Goal: Task Accomplishment & Management: Manage account settings

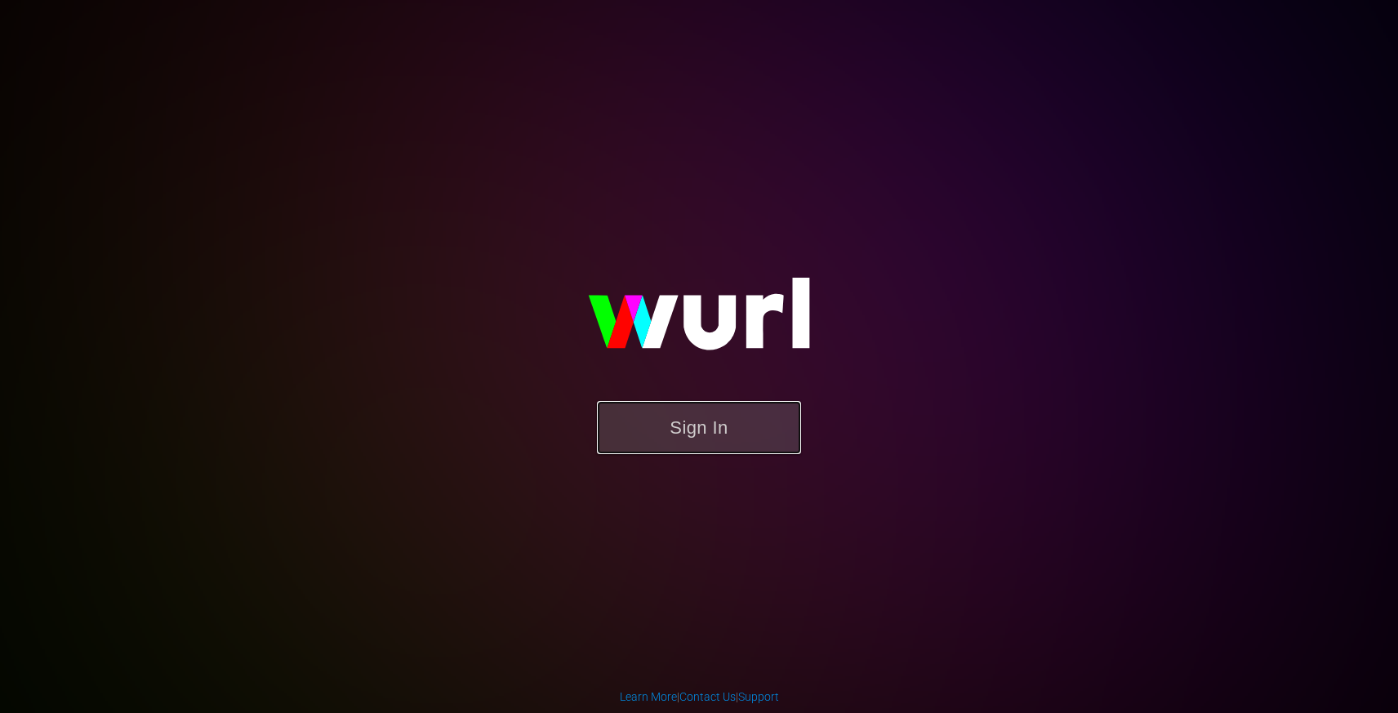
click at [663, 447] on button "Sign In" at bounding box center [699, 427] width 204 height 53
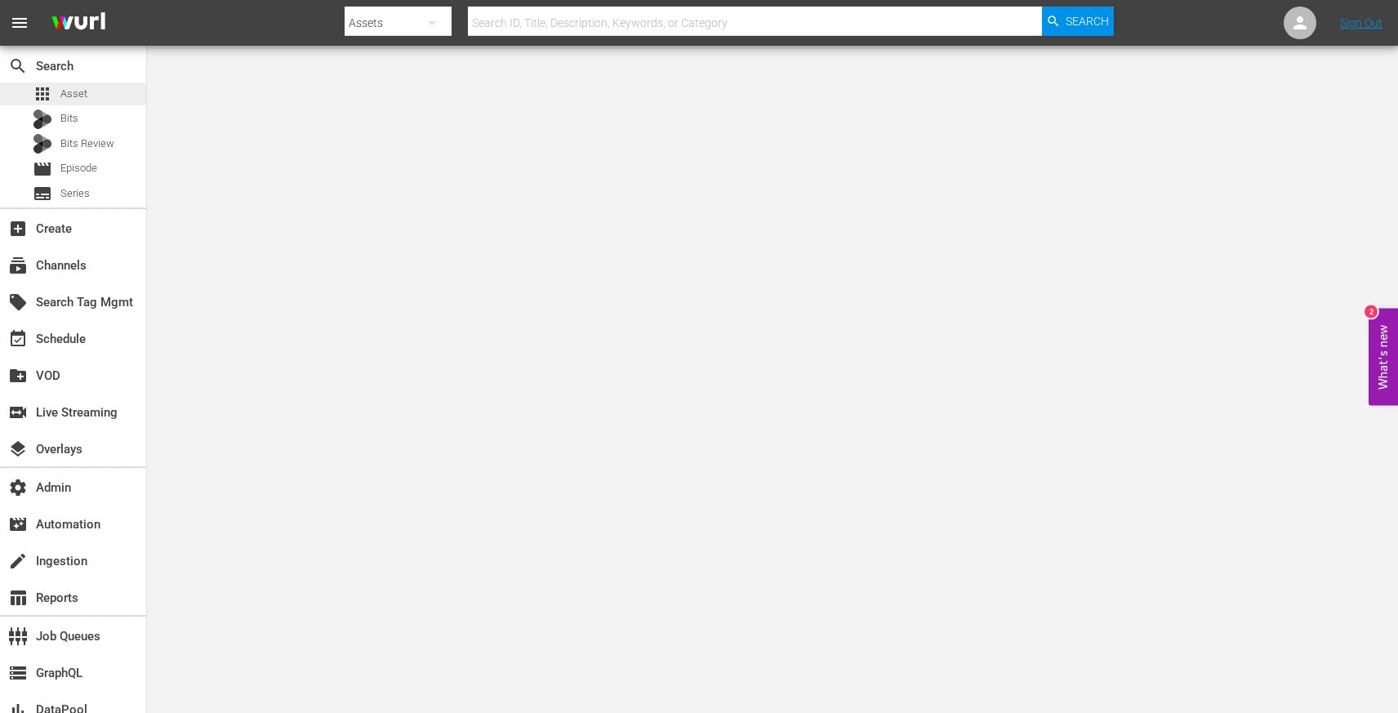
click at [91, 100] on div "apps Asset" at bounding box center [73, 93] width 146 height 23
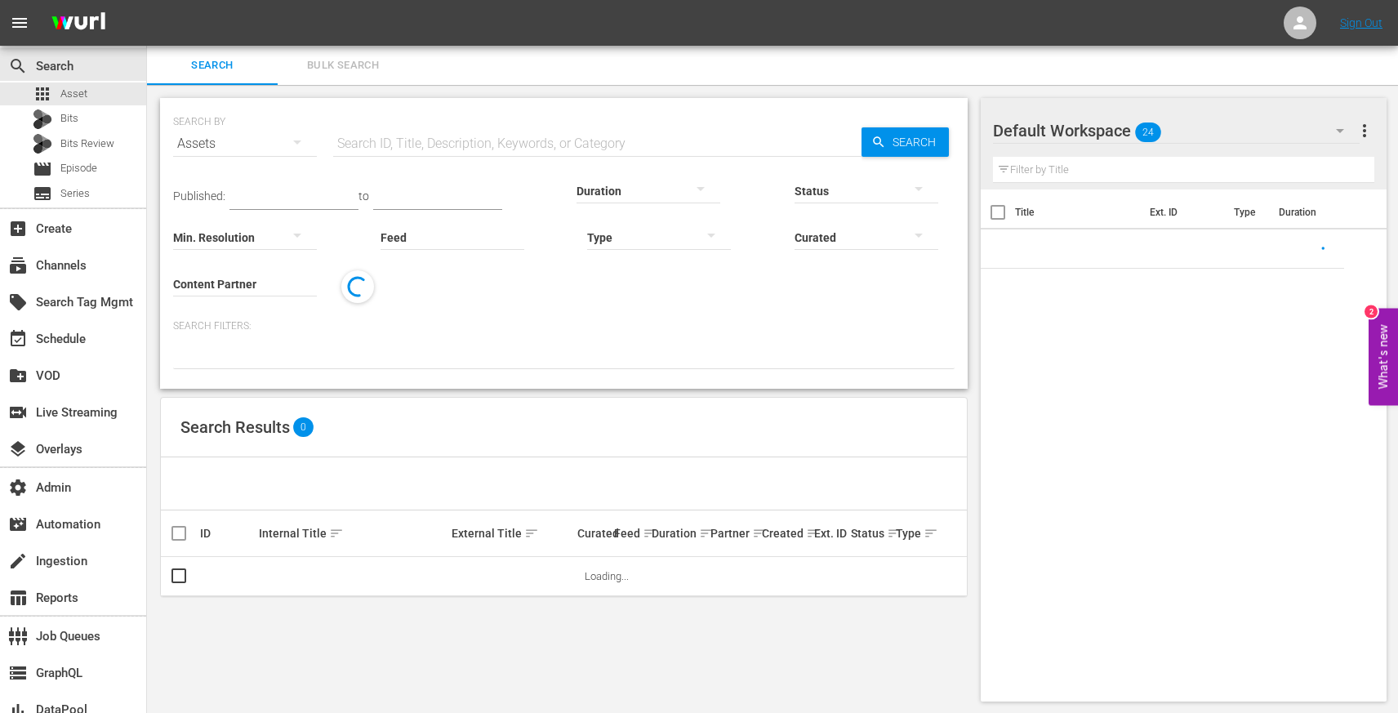
click at [442, 150] on input "text" at bounding box center [597, 143] width 528 height 39
paste input "Loopy And Petty’s Eventful Night / Tu-Tu And Tongtong"
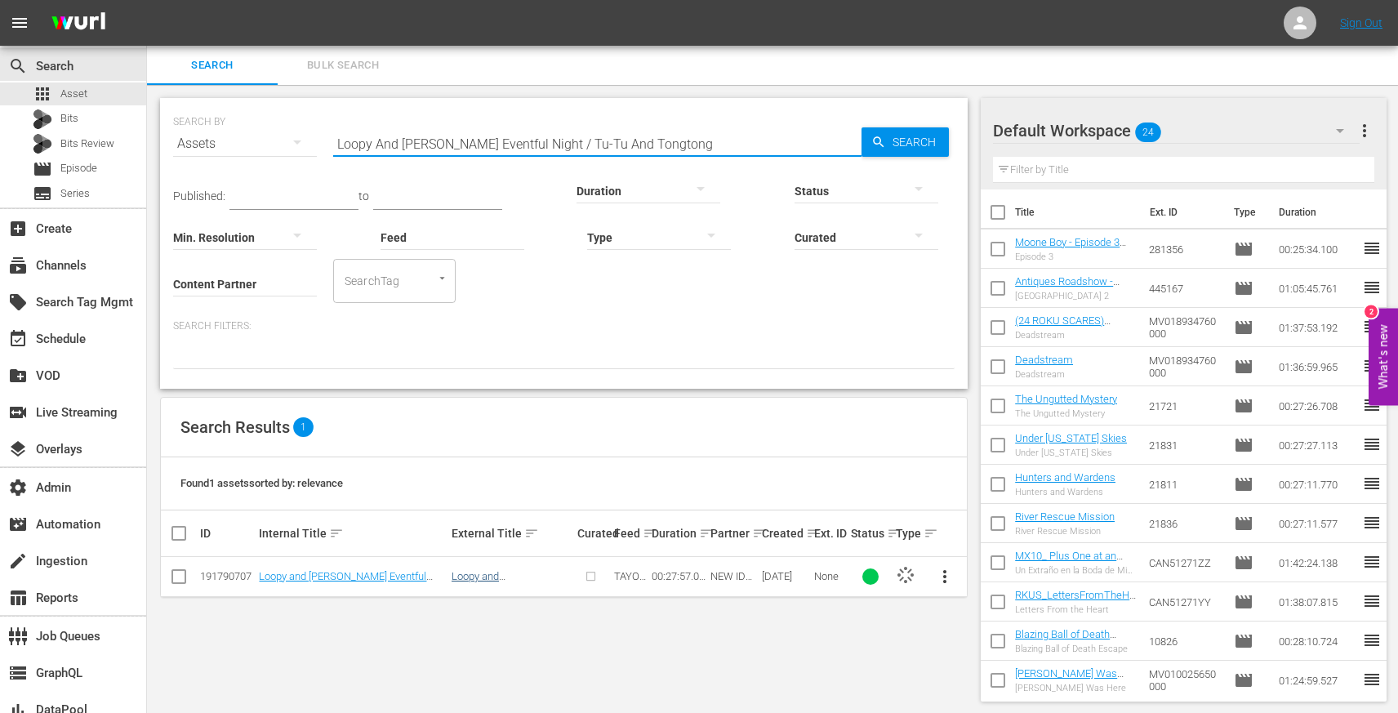
type input "Loopy And Petty’s Eventful Night / Tu-Tu And Tongtong"
click at [480, 577] on link "Loopy and Petty’s Eventful Night / Tu-tu and Tongtong" at bounding box center [511, 594] width 118 height 49
click at [81, 337] on div "event_available Schedule" at bounding box center [45, 336] width 91 height 15
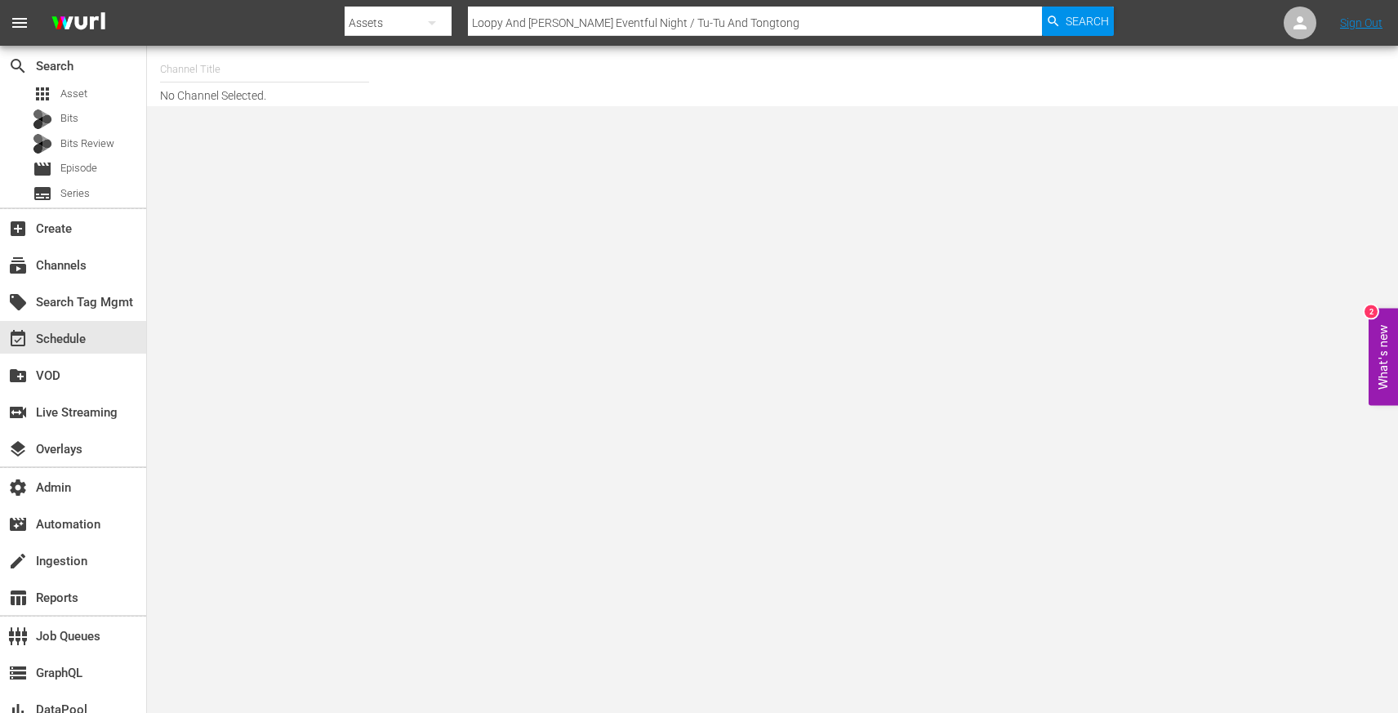
click at [287, 75] on input "text" at bounding box center [264, 69] width 209 height 39
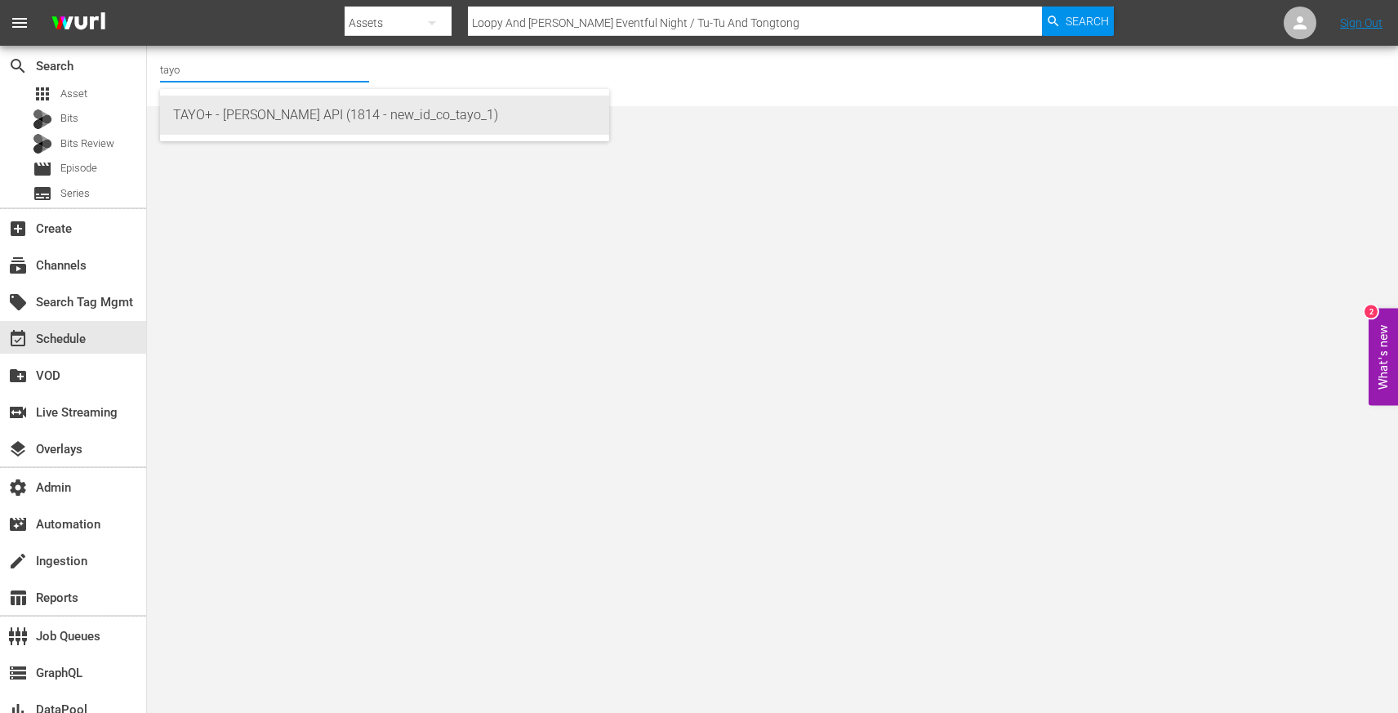
click at [283, 113] on div "TAYO+ - Wurl API (1814 - new_id_co_tayo_1)" at bounding box center [384, 115] width 423 height 39
type input "TAYO+ - Wurl API (1814 - new_id_co_tayo_1)"
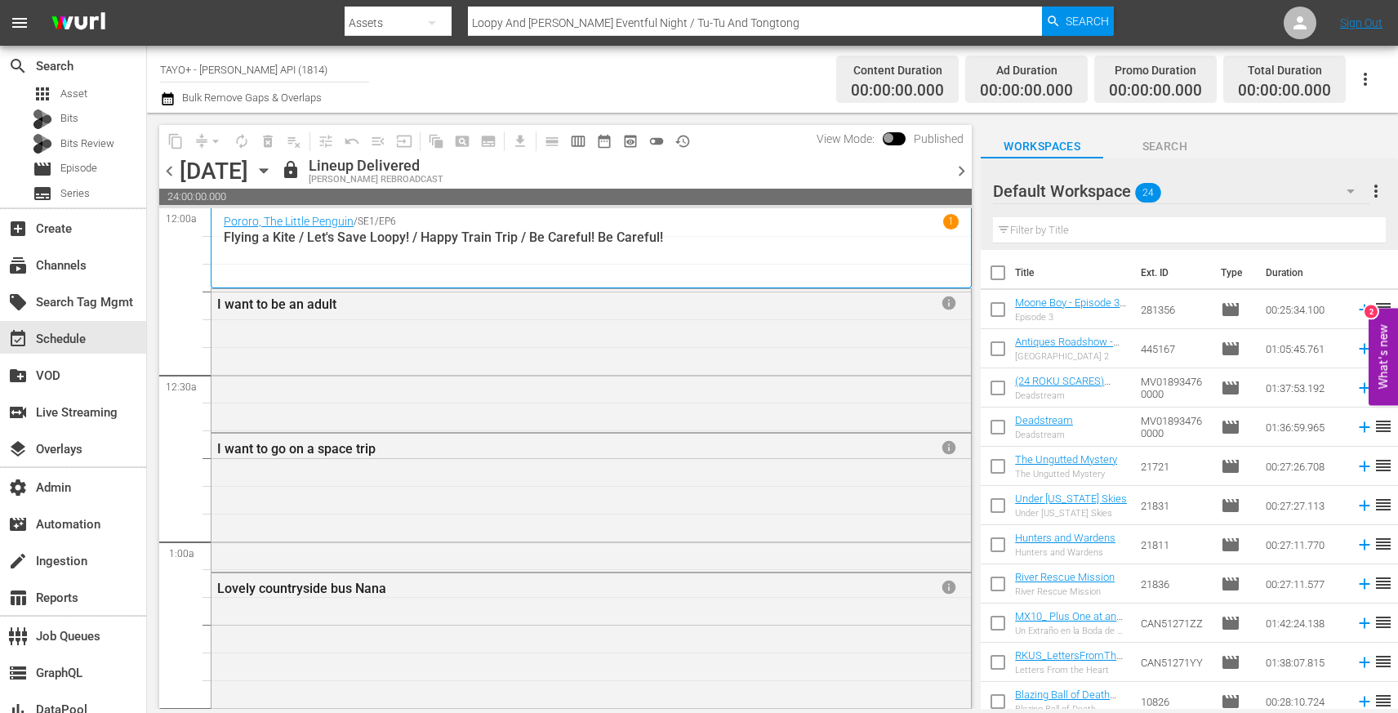
click at [172, 175] on span "chevron_left" at bounding box center [169, 171] width 20 height 20
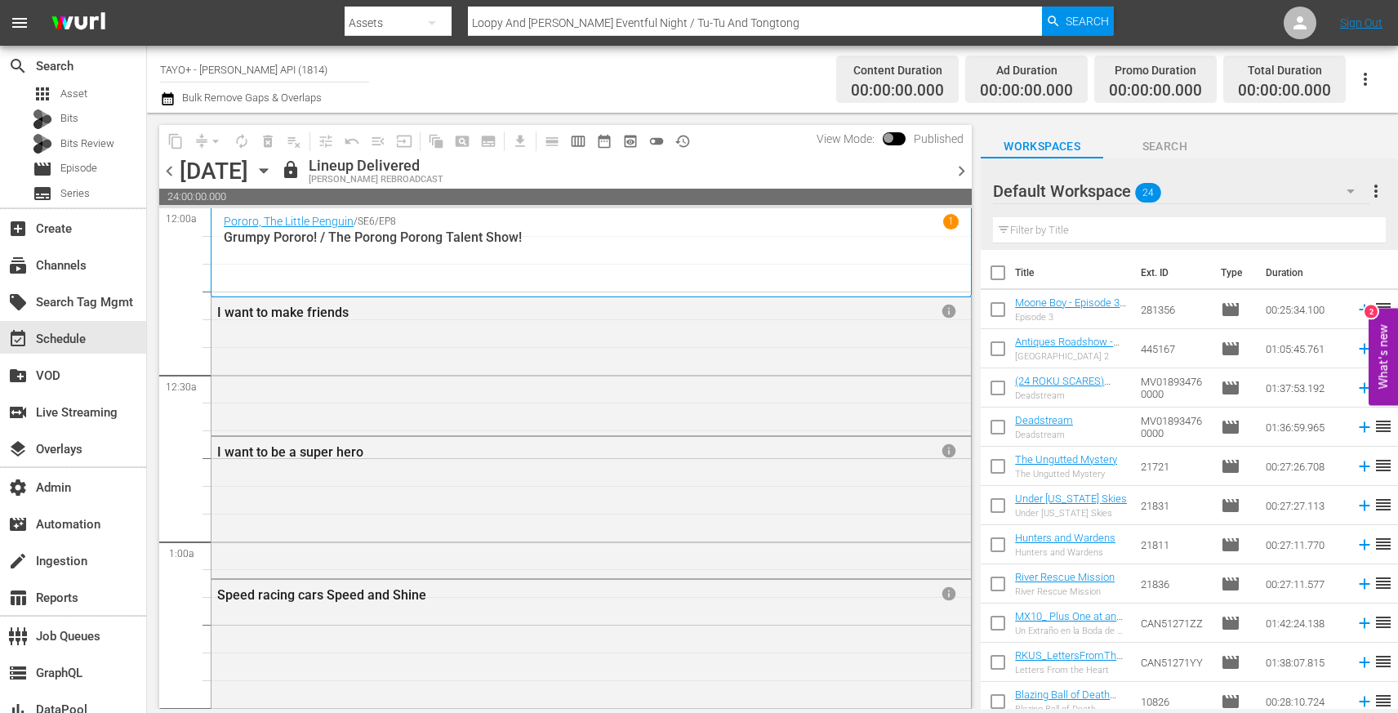
click at [172, 175] on span "chevron_left" at bounding box center [169, 171] width 20 height 20
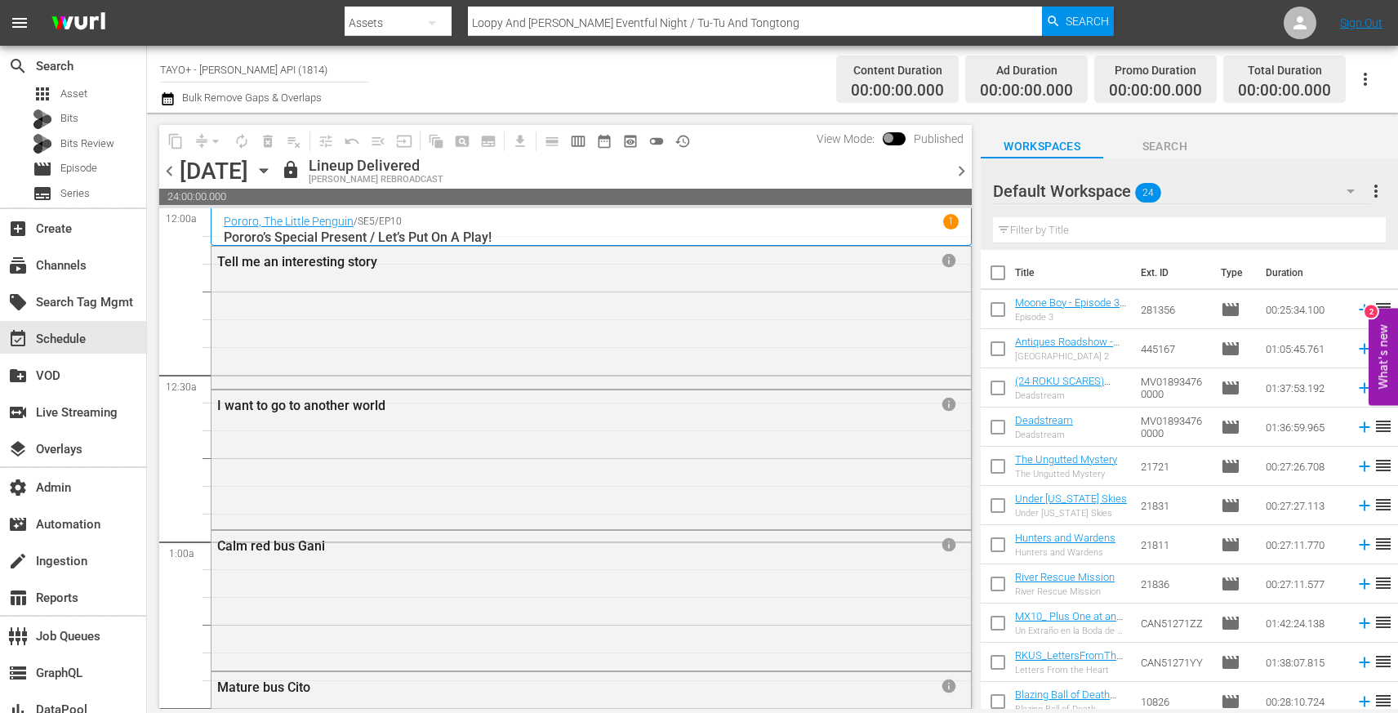
click at [172, 175] on span "chevron_left" at bounding box center [169, 171] width 20 height 20
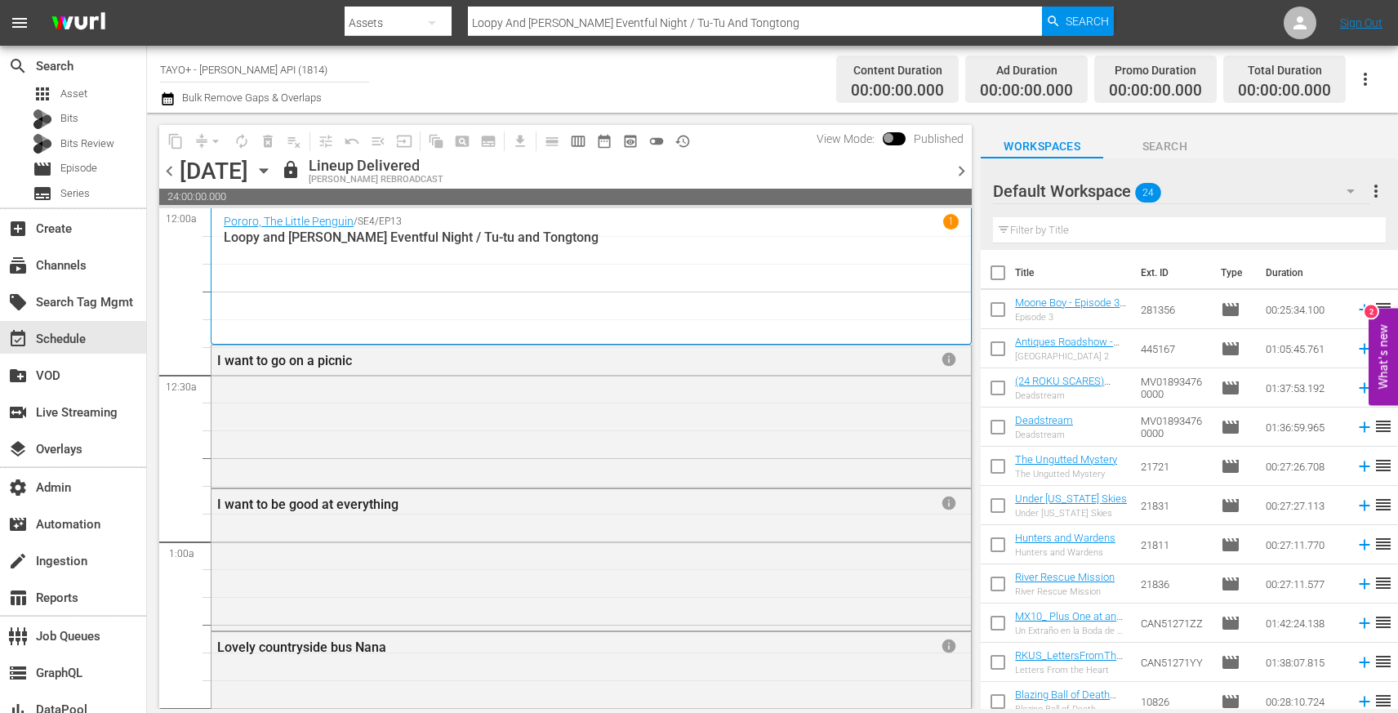
click at [171, 168] on span "chevron_left" at bounding box center [169, 171] width 20 height 20
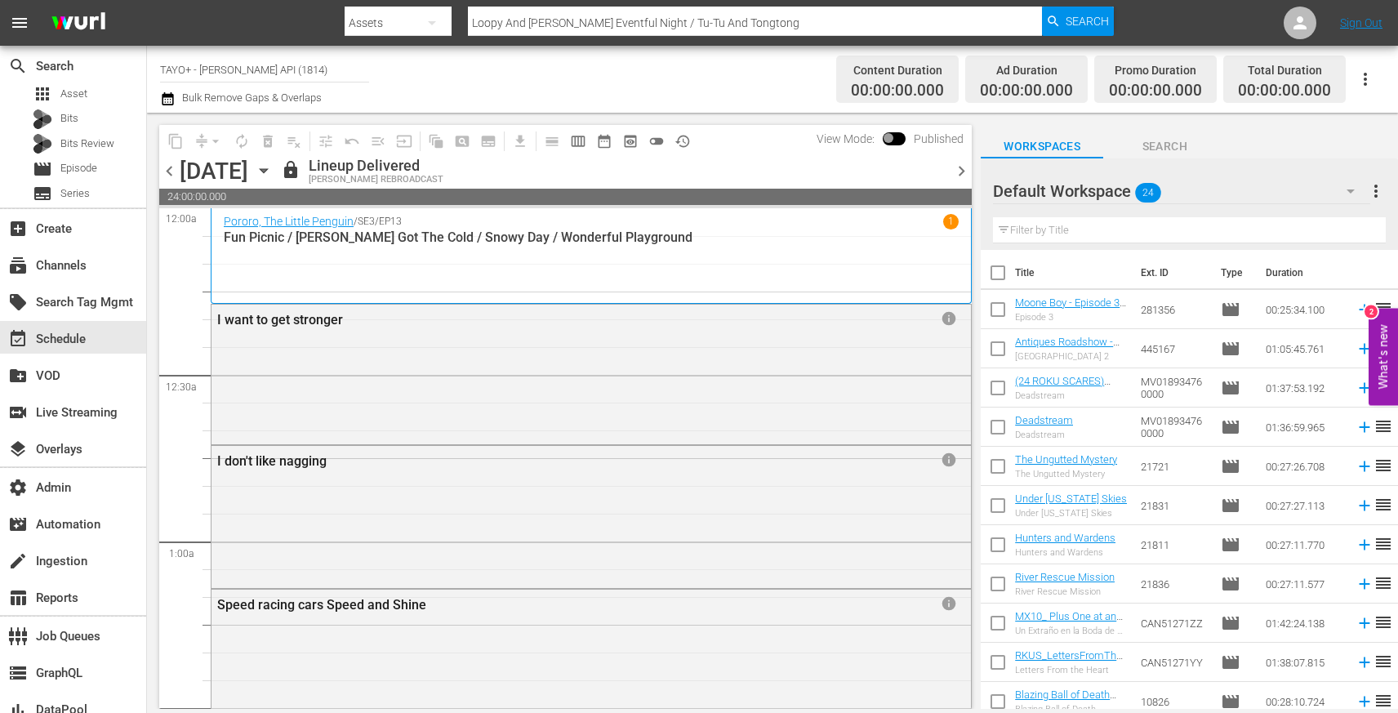
scroll to position [7634, 0]
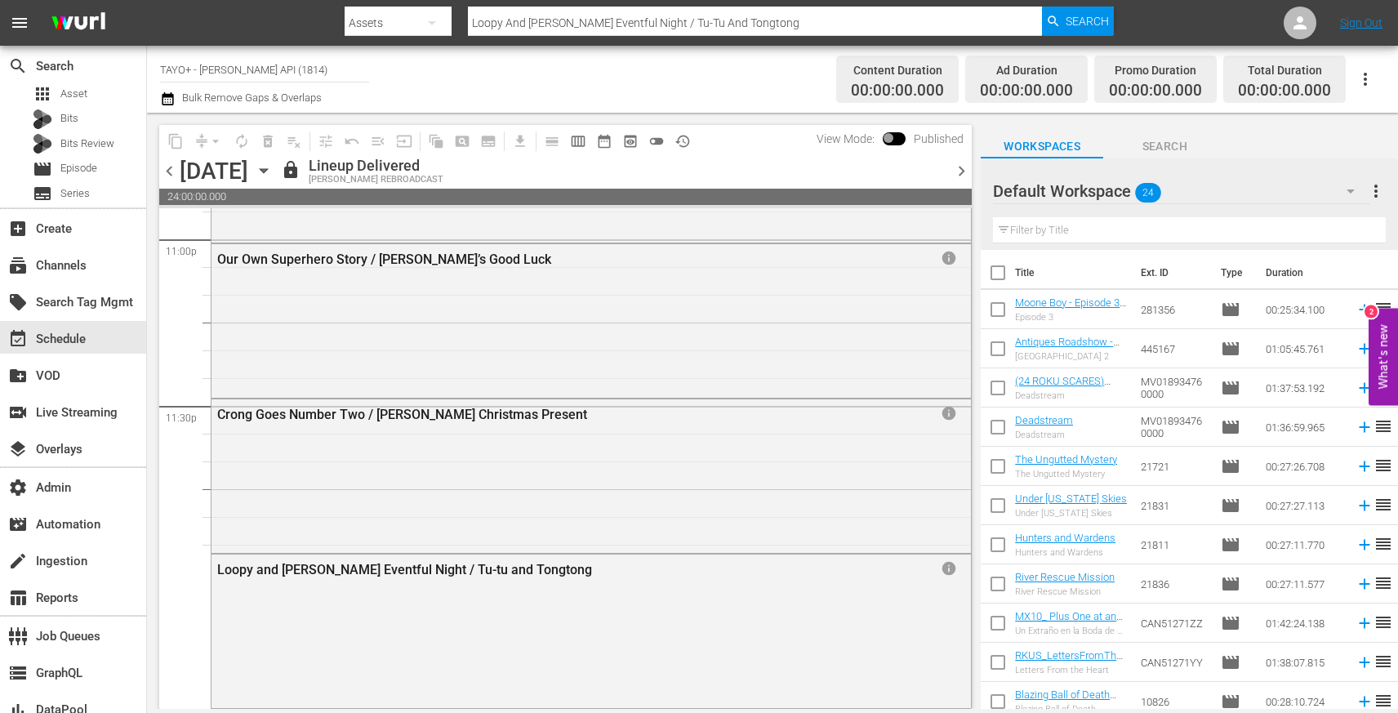
click at [954, 167] on span "chevron_right" at bounding box center [962, 171] width 20 height 20
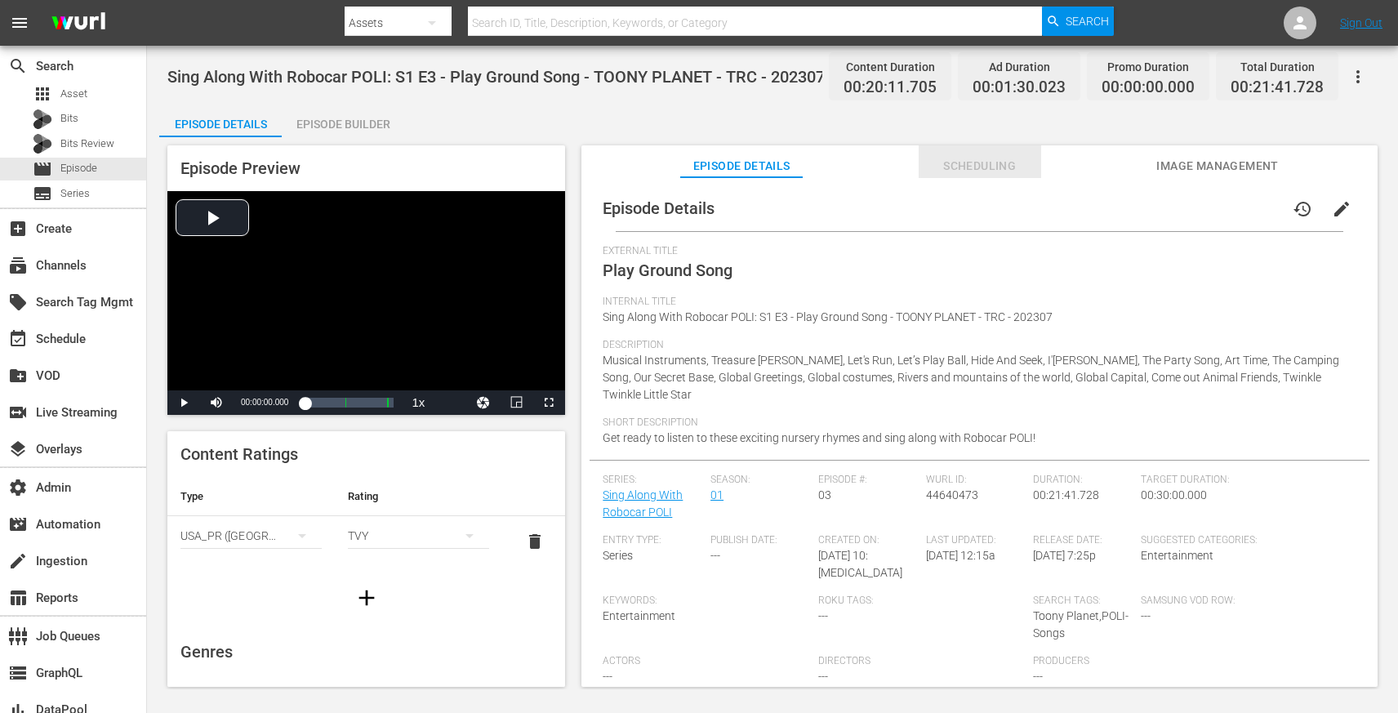
click at [983, 170] on span "Scheduling" at bounding box center [980, 166] width 123 height 20
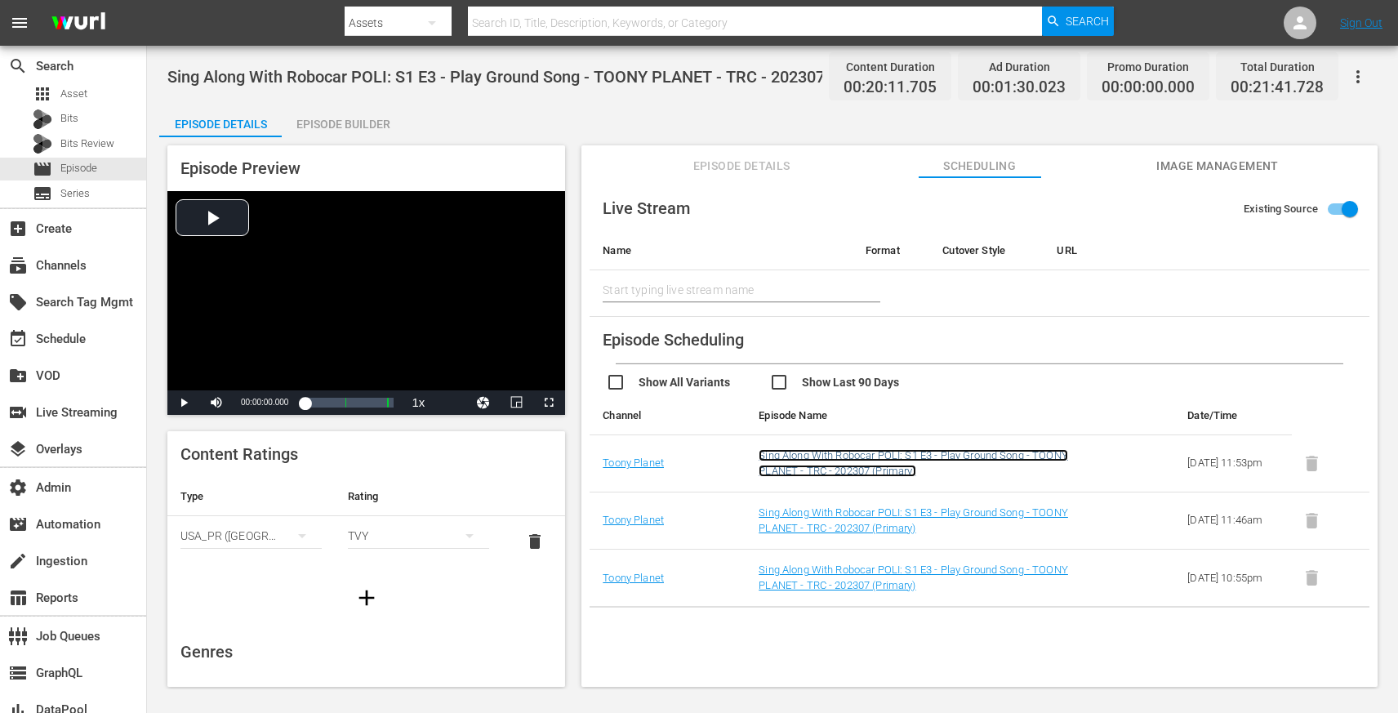
click at [776, 454] on link "Sing Along With Robocar POLI: S1 E3 - Play Ground Song - TOONY PLANET - TRC - 2…" at bounding box center [914, 463] width 310 height 28
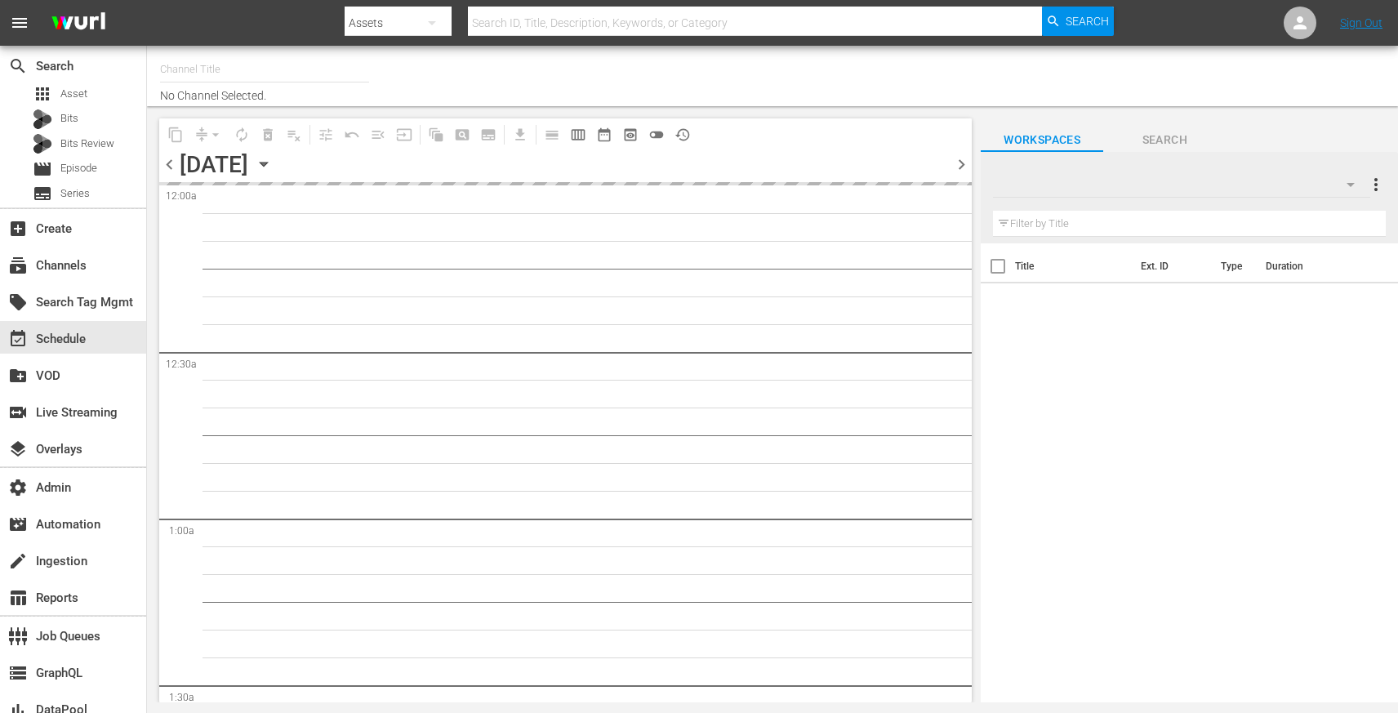
type input "Toony Planet (841)"
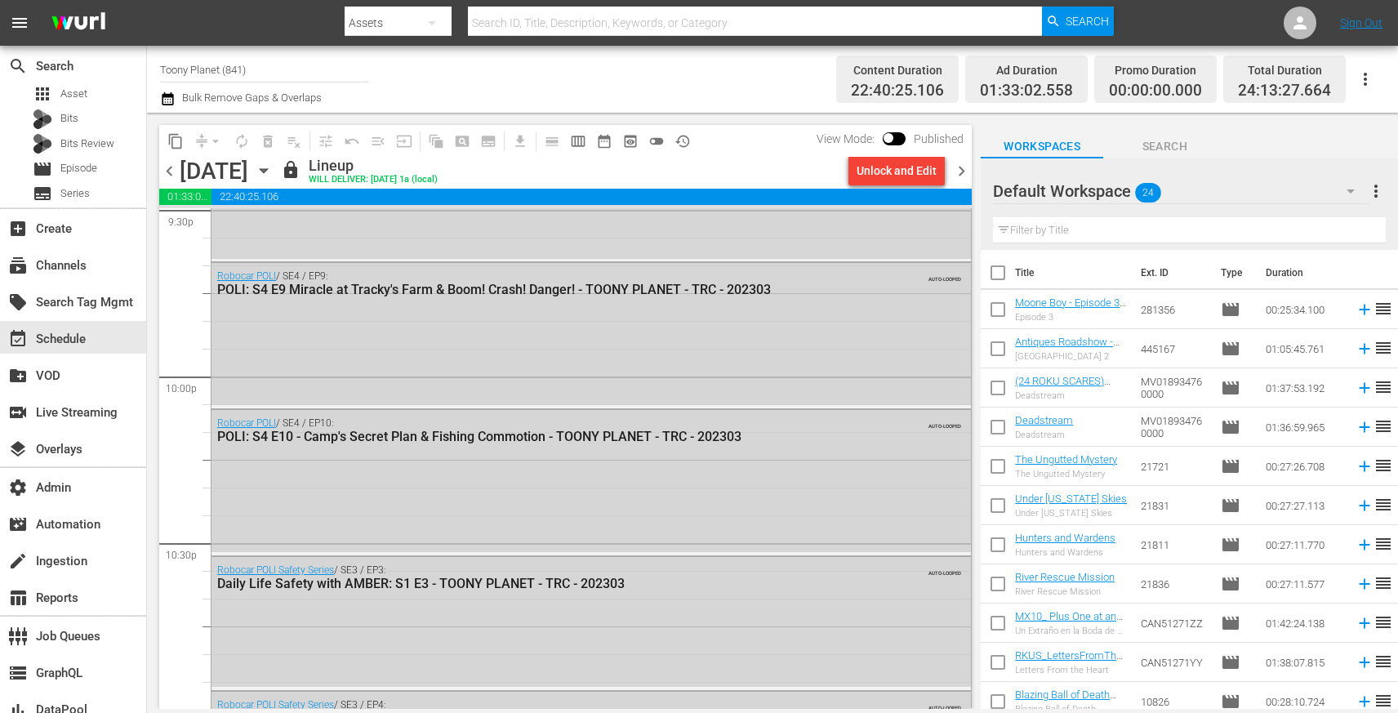
scroll to position [7581, 0]
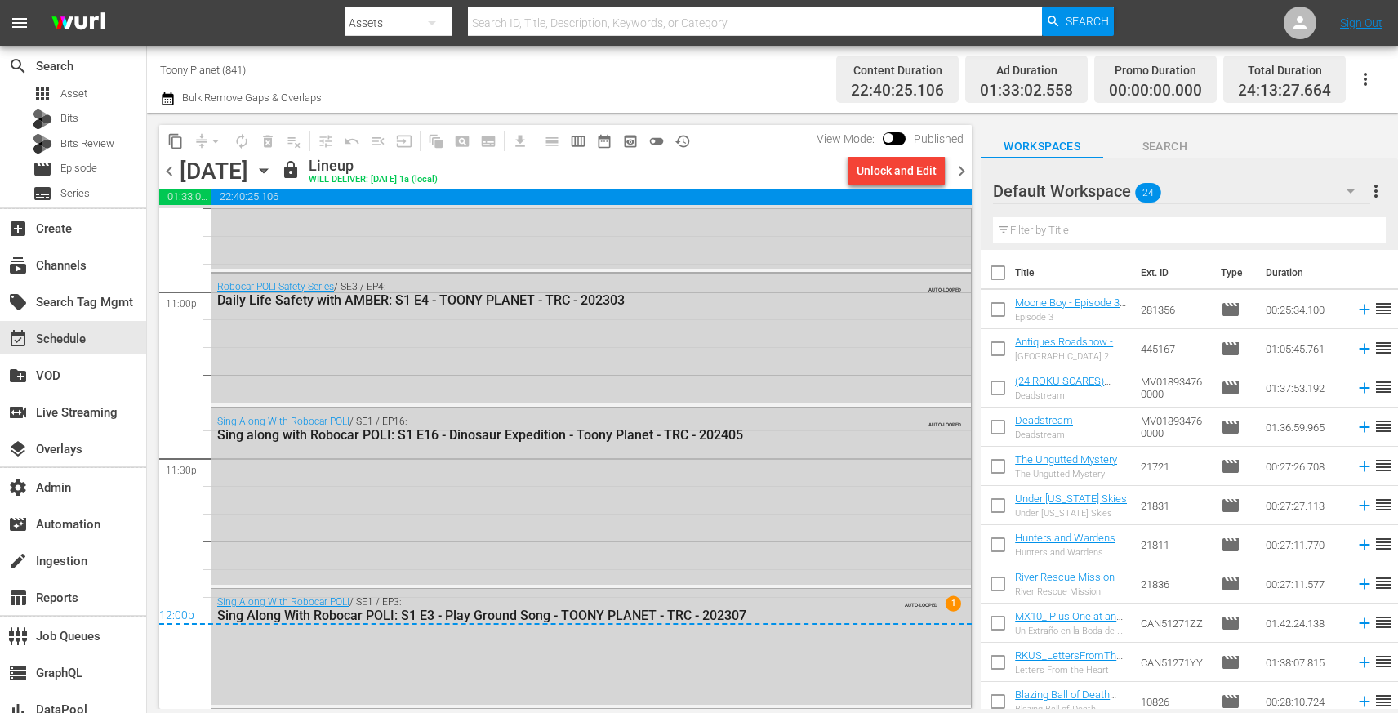
click at [966, 176] on span "chevron_right" at bounding box center [962, 171] width 20 height 20
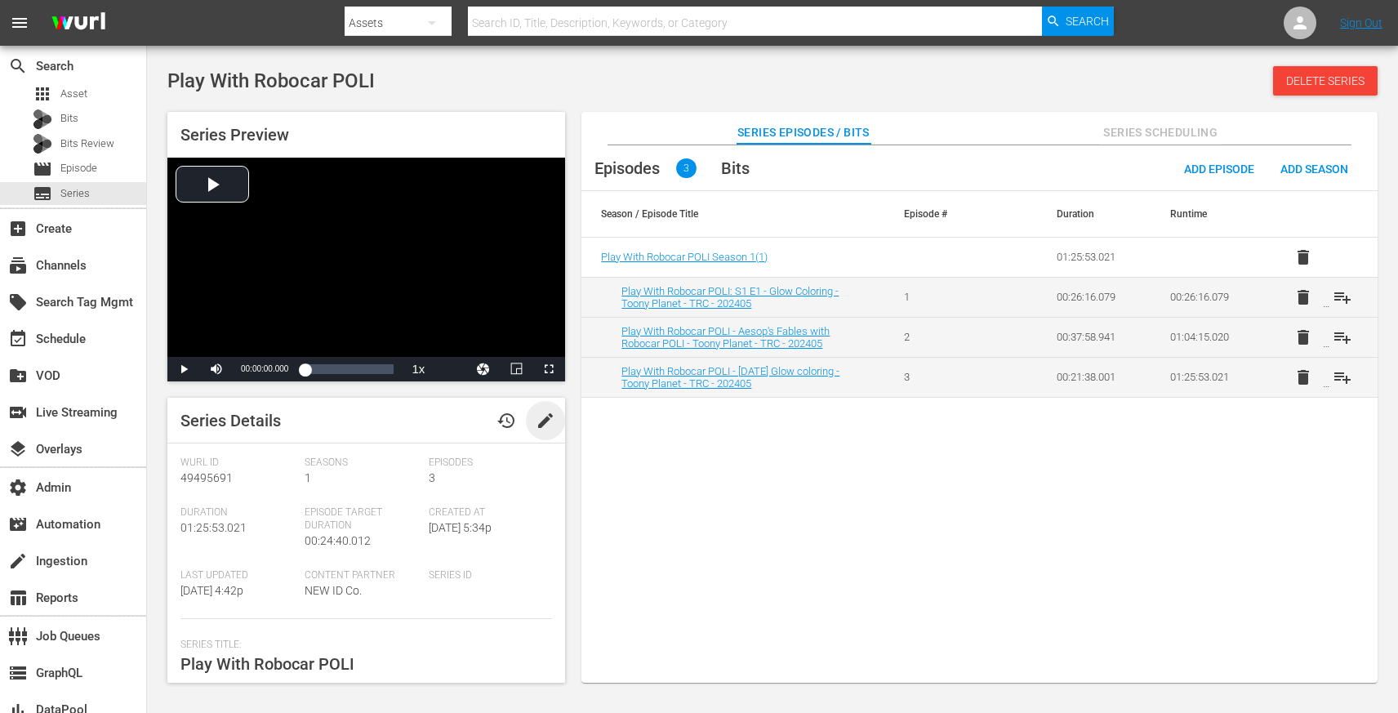
click at [542, 422] on span "edit" at bounding box center [546, 421] width 20 height 20
click at [453, 420] on span "Discard" at bounding box center [444, 421] width 73 height 13
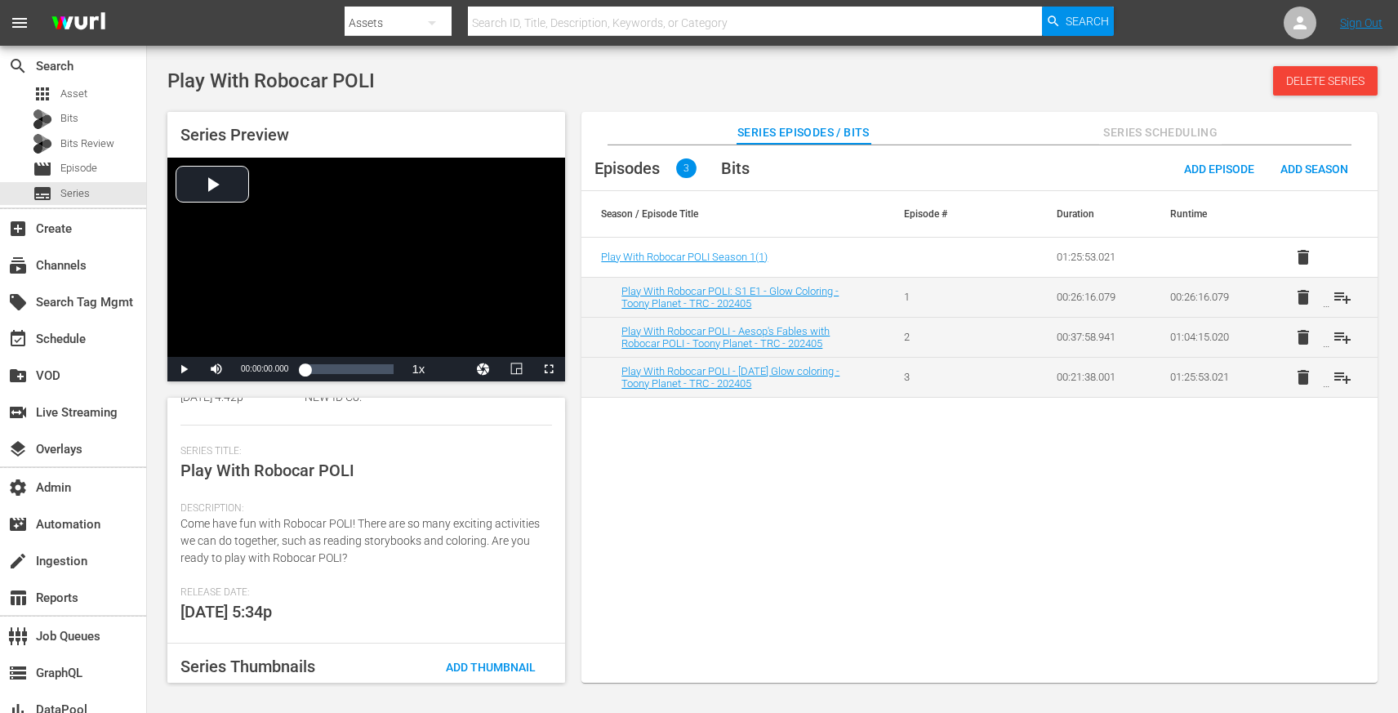
scroll to position [202, 0]
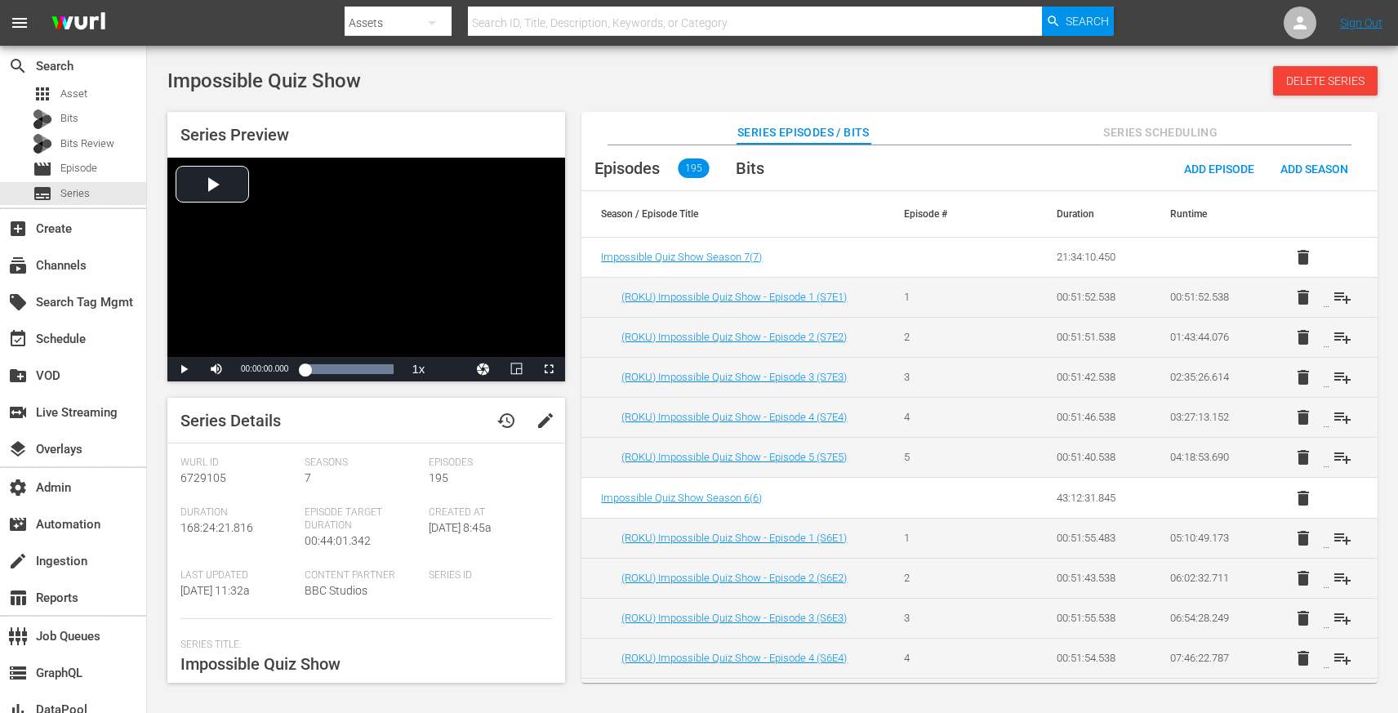
click at [553, 421] on button "edit" at bounding box center [545, 420] width 39 height 39
click at [439, 423] on span "Discard" at bounding box center [444, 421] width 73 height 13
